Goal: Find specific page/section: Find specific page/section

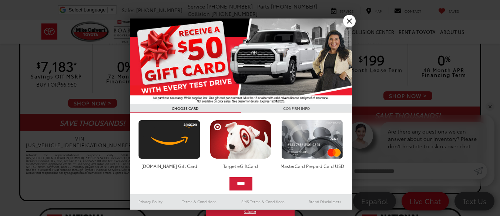
scroll to position [208, 0]
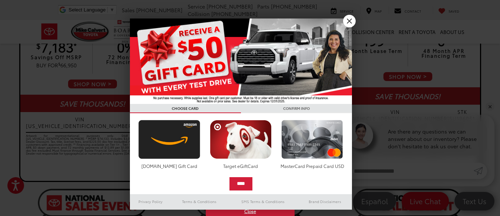
click at [360, 26] on div at bounding box center [250, 108] width 500 height 216
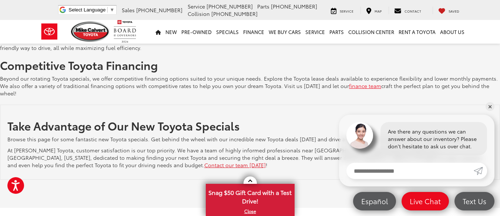
scroll to position [1476, 0]
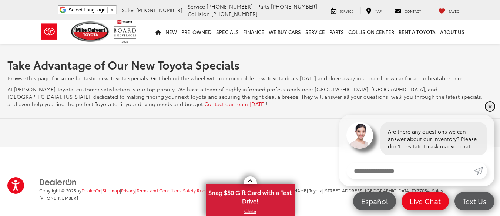
click at [489, 110] on link "✕" at bounding box center [490, 106] width 9 height 9
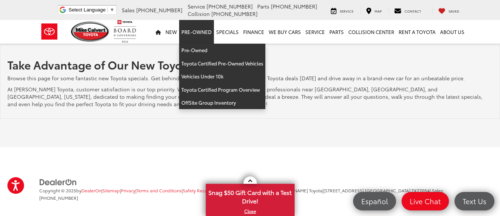
click at [200, 34] on link "Pre-Owned" at bounding box center [196, 32] width 35 height 24
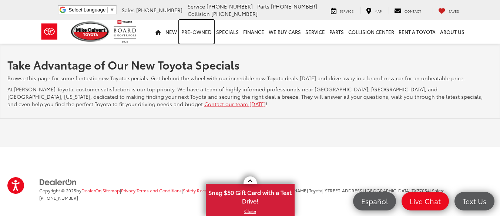
click at [200, 34] on link "Pre-Owned" at bounding box center [196, 32] width 35 height 24
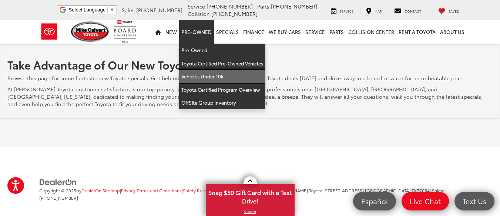
click at [202, 77] on link "Vehicles Under 10k" at bounding box center [222, 76] width 86 height 13
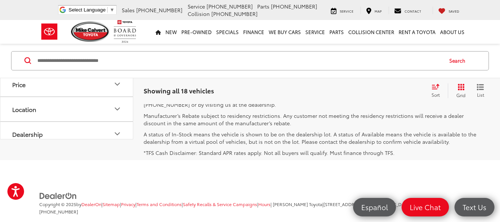
scroll to position [3210, 0]
